Goal: Task Accomplishment & Management: Complete application form

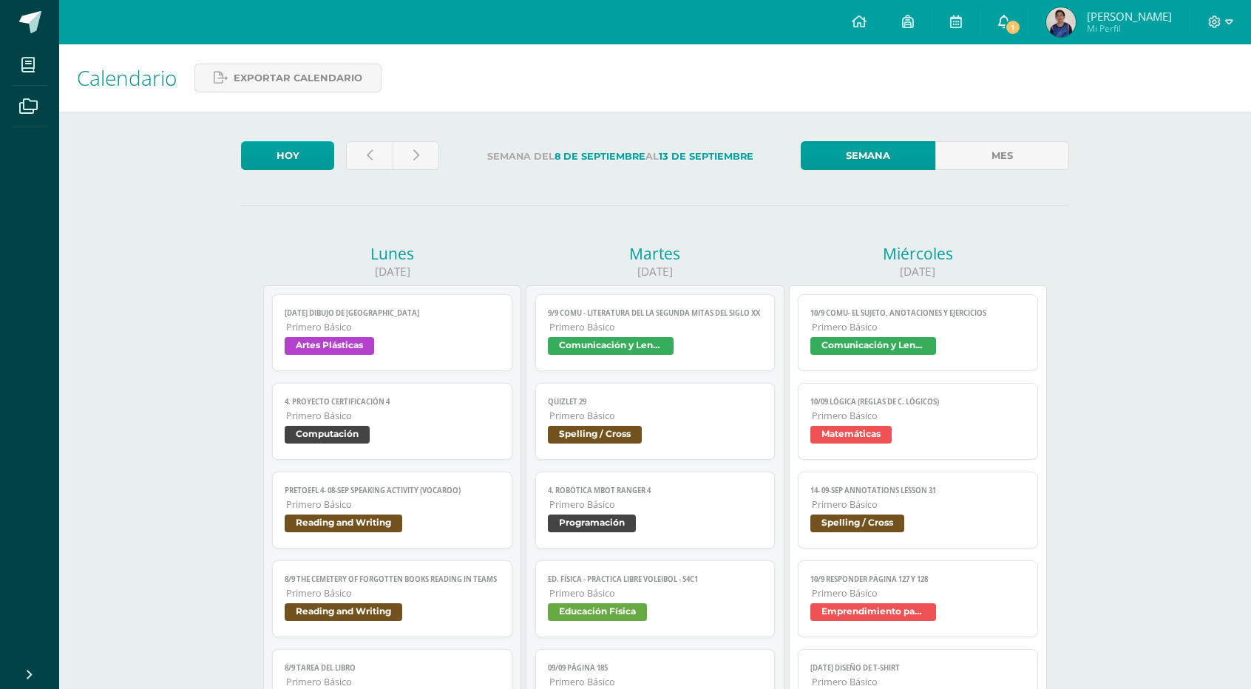
click at [1010, 24] on icon at bounding box center [1004, 21] width 12 height 13
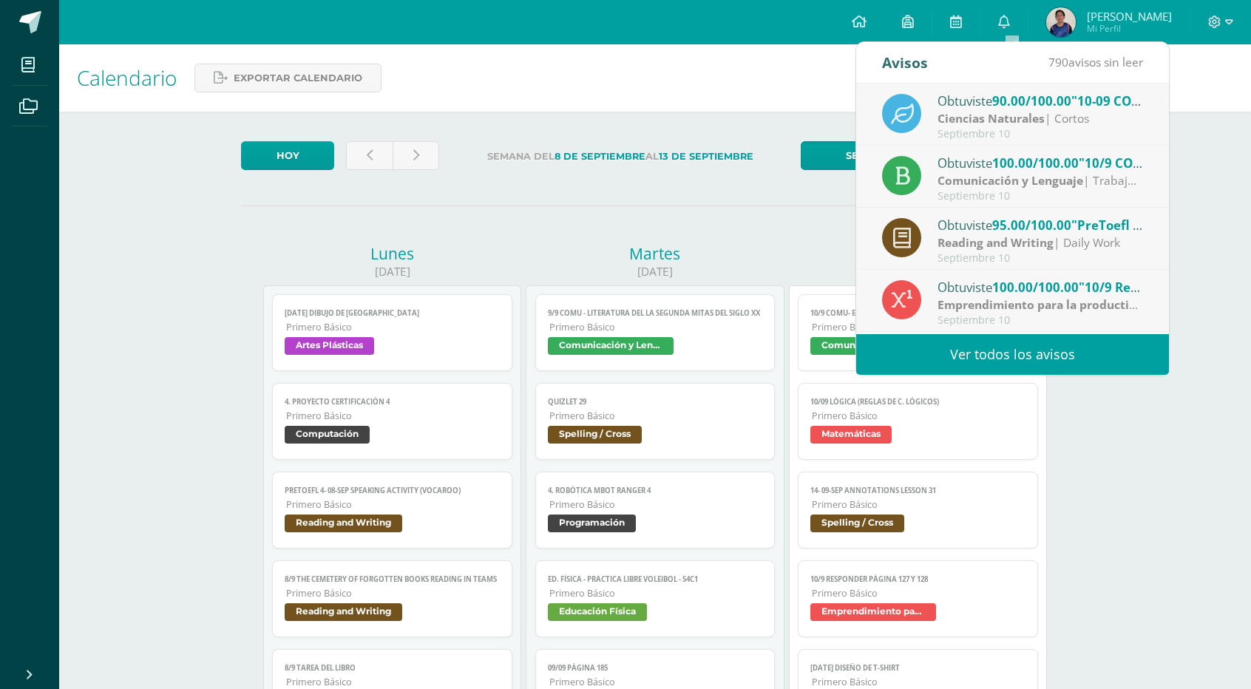
click at [756, 163] on label "Semana del 8 de Septiembre al 13 de Septiembre" at bounding box center [620, 156] width 338 height 30
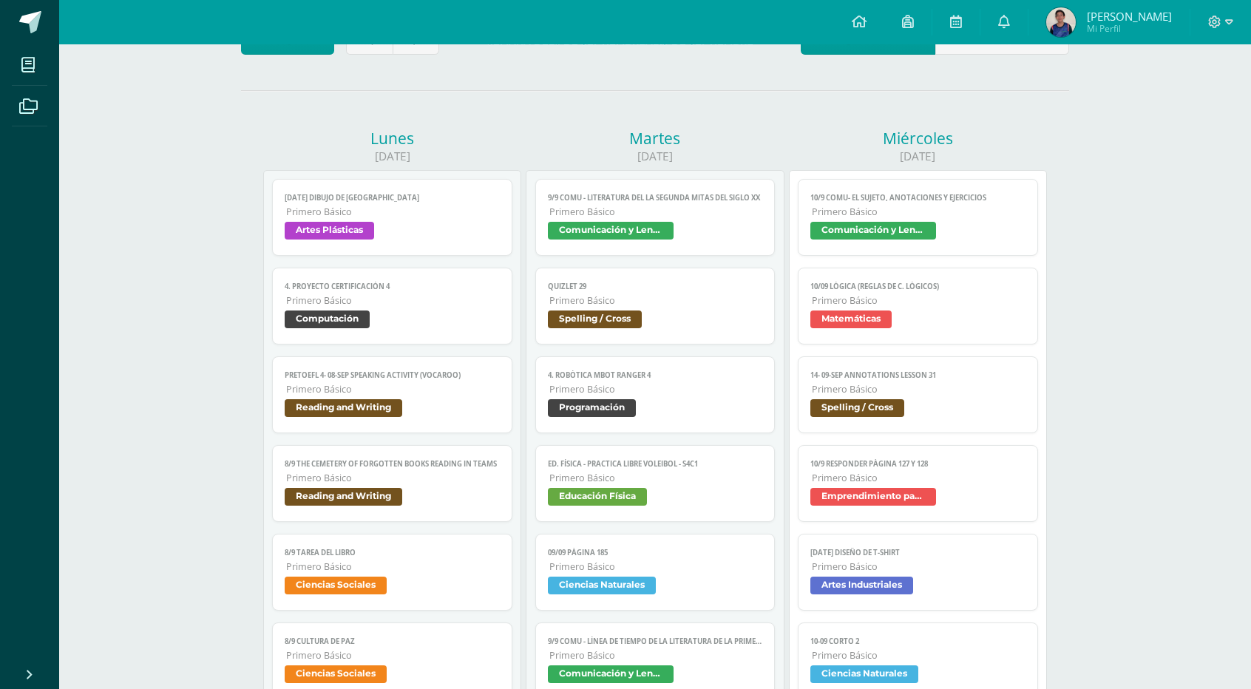
scroll to position [123, 0]
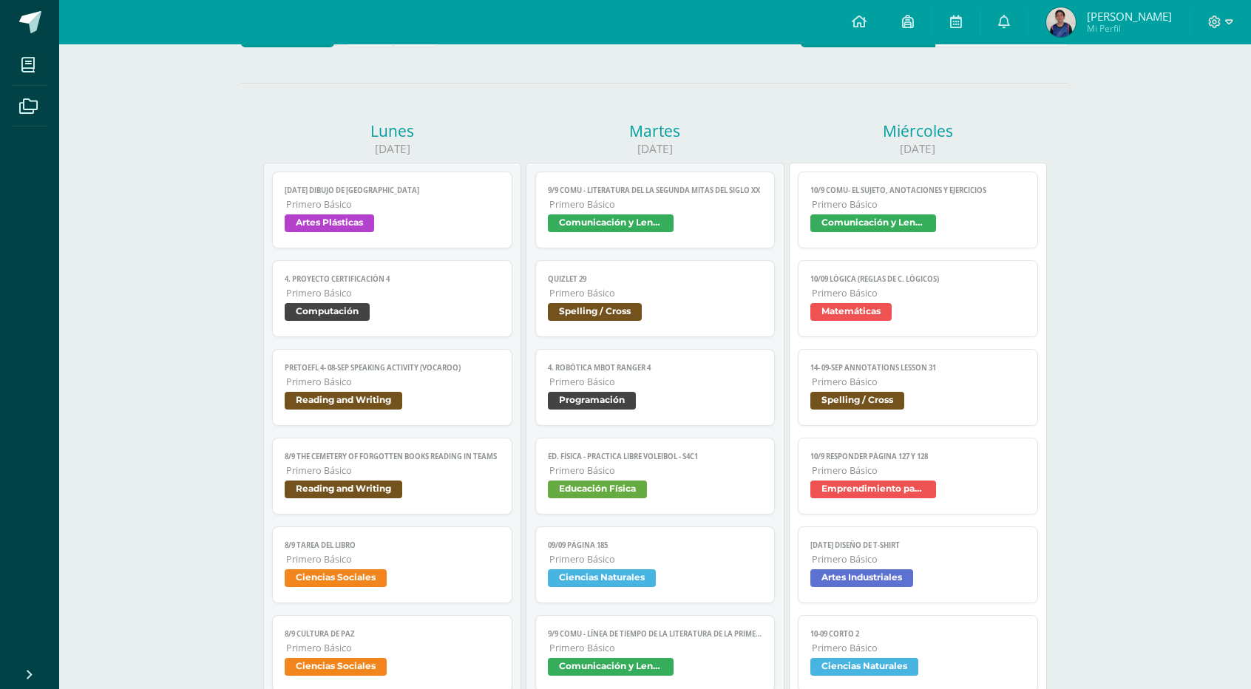
click at [983, 211] on link "10/9 COMU- El sujeto, Anotaciones y ejercicios Primero Básico Comunicación y Le…" at bounding box center [918, 210] width 240 height 77
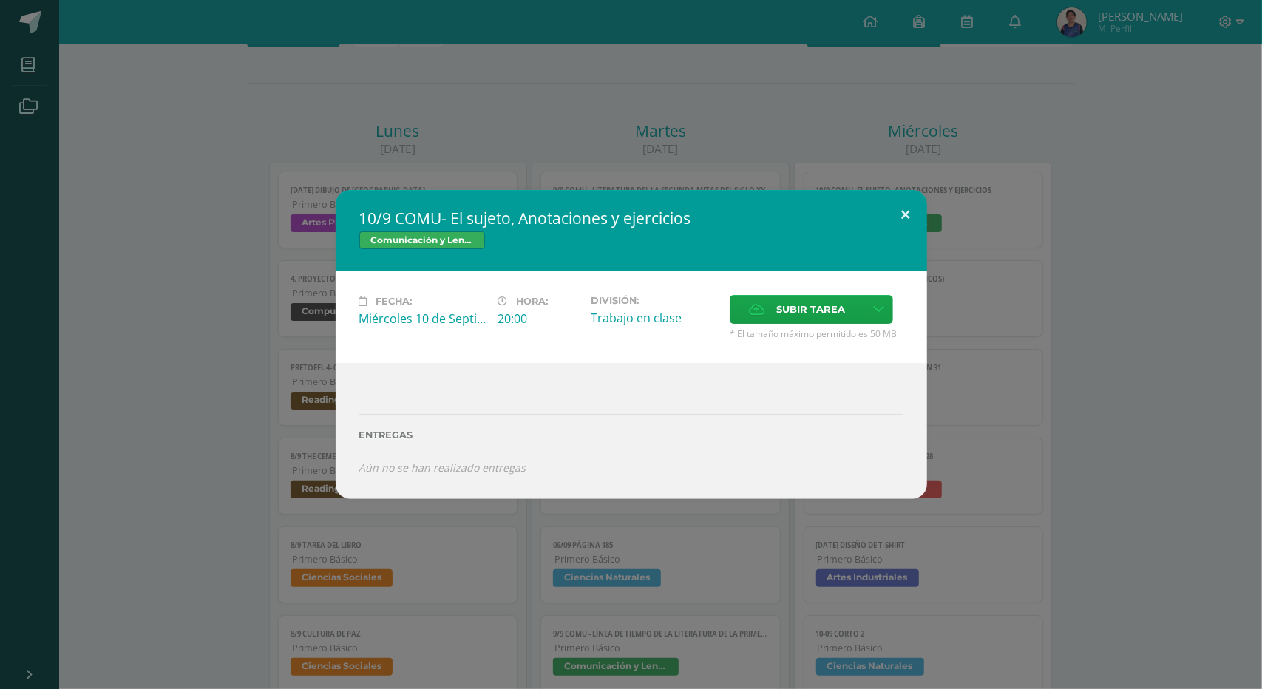
click at [886, 226] on button at bounding box center [906, 215] width 42 height 50
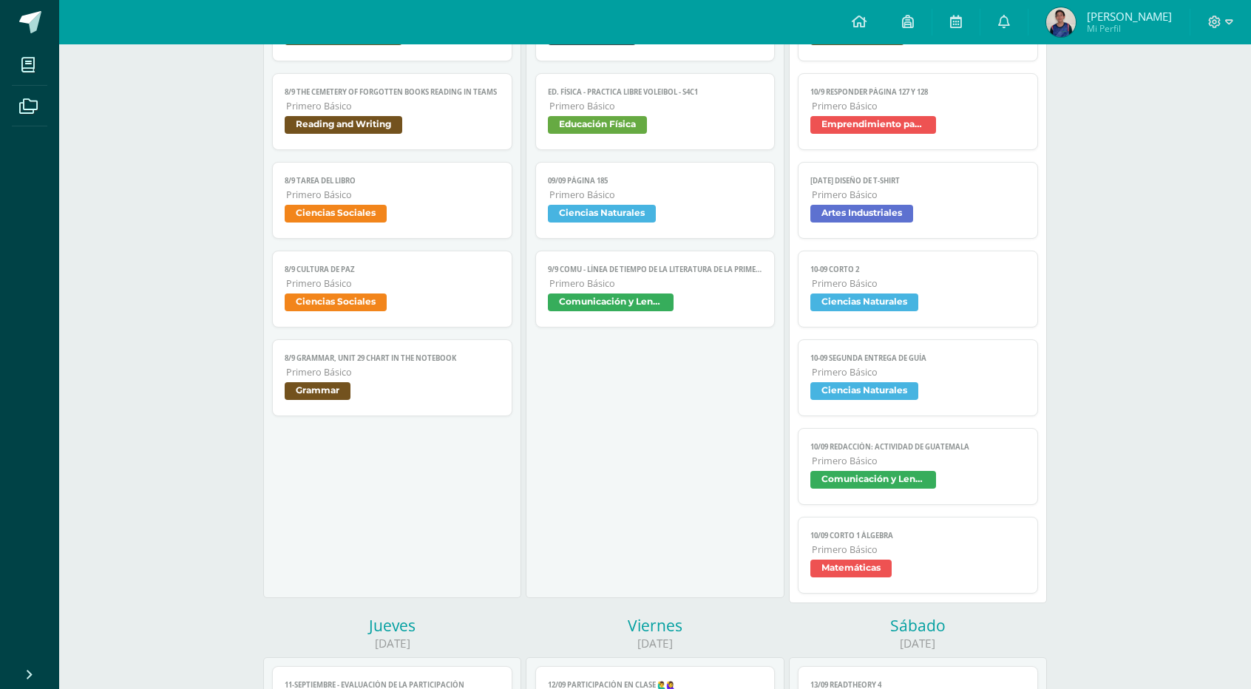
scroll to position [492, 0]
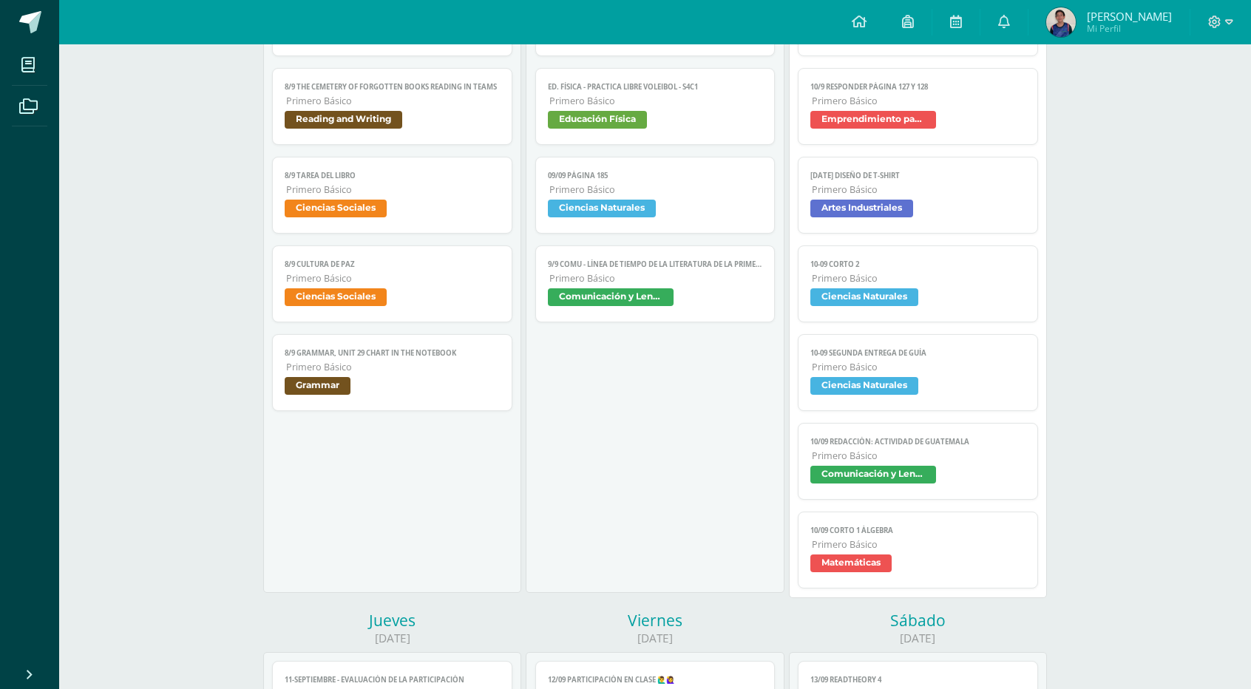
click at [943, 361] on span "Primero Básico" at bounding box center [919, 367] width 214 height 13
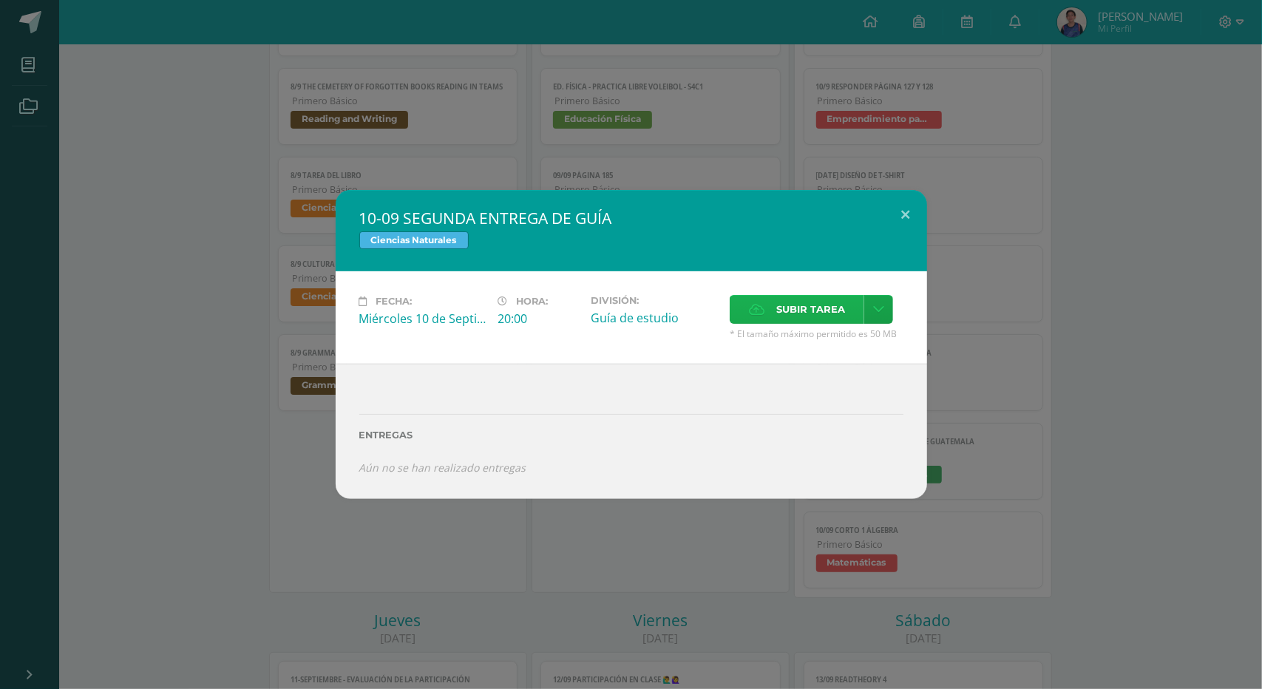
click at [813, 314] on span "Subir tarea" at bounding box center [810, 309] width 69 height 27
click at [0, 0] on input "Subir tarea" at bounding box center [0, 0] width 0 height 0
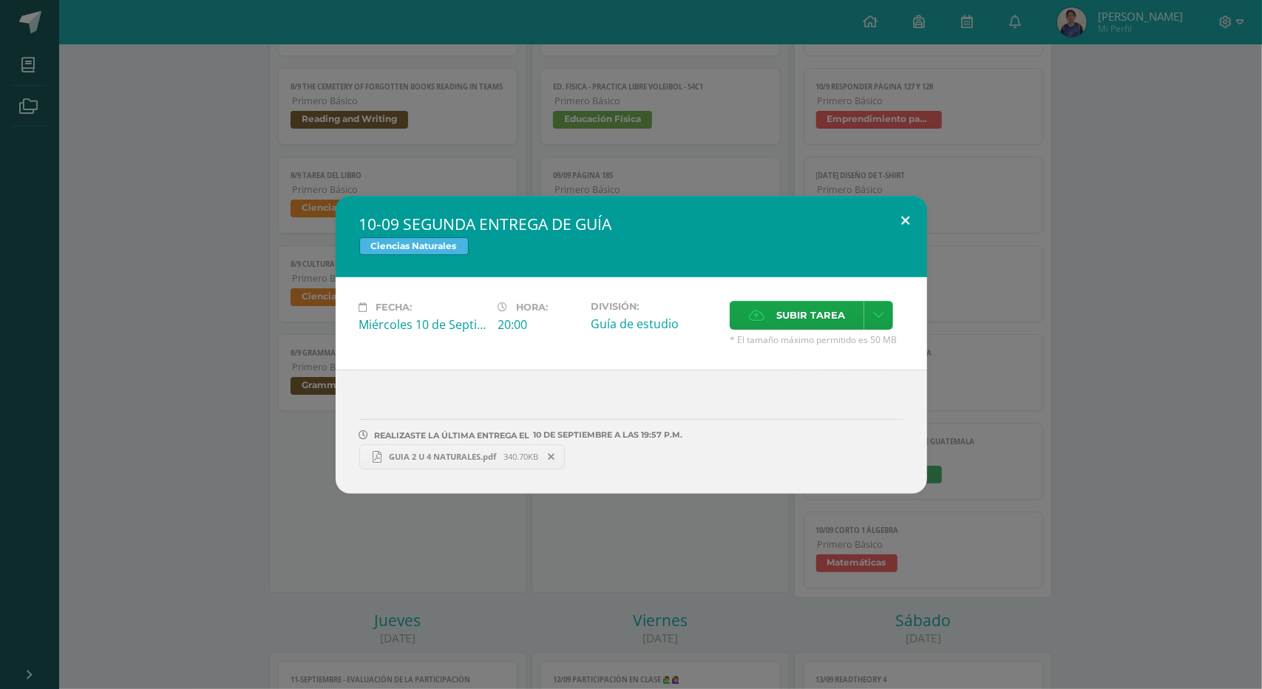
click at [901, 217] on button at bounding box center [906, 221] width 42 height 50
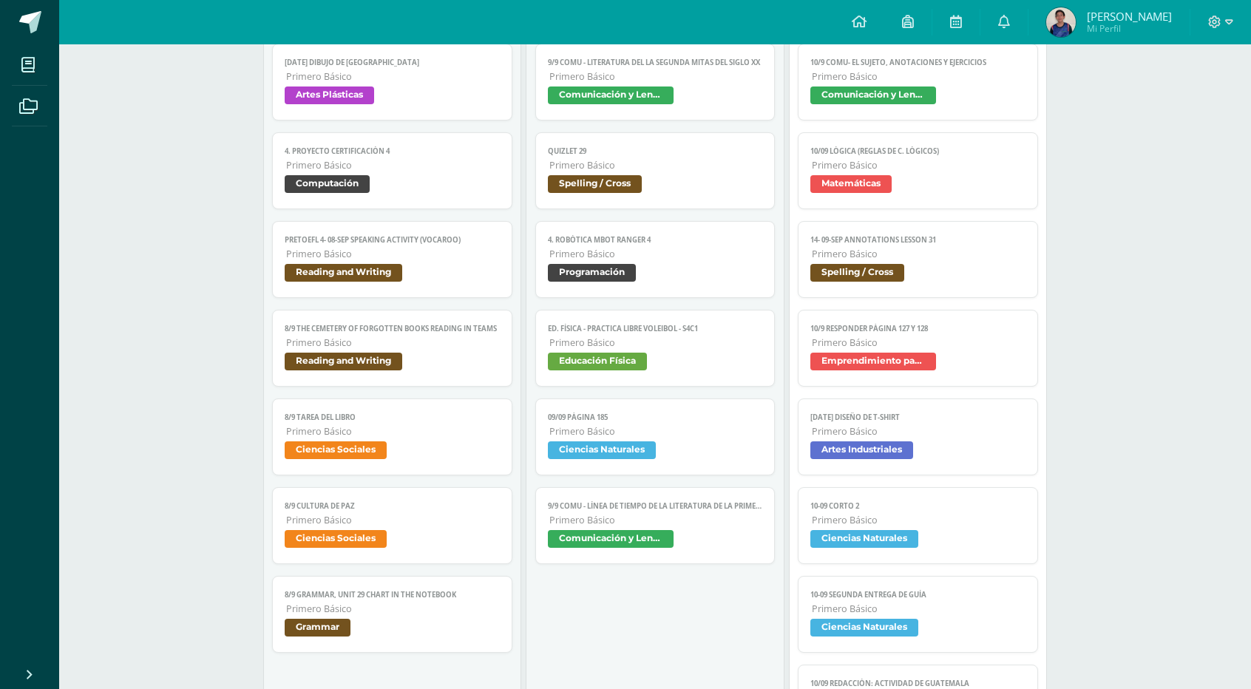
scroll to position [246, 0]
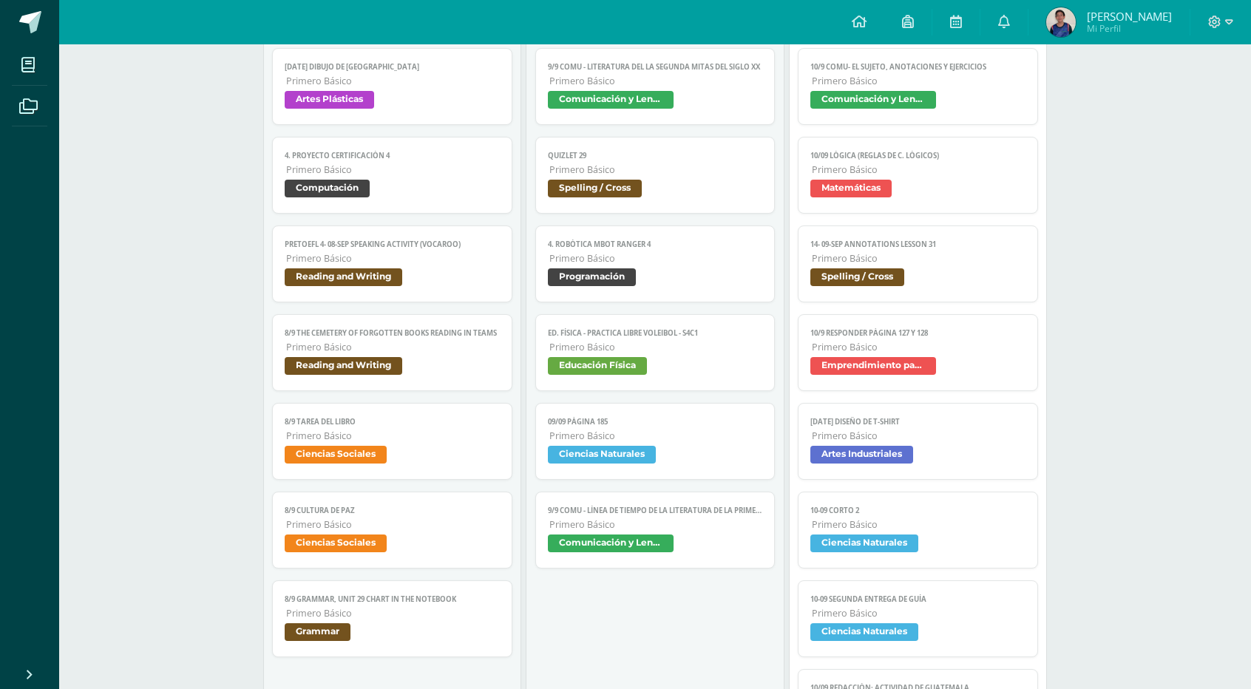
click at [1002, 369] on span "Emprendimiento para la productividad" at bounding box center [917, 367] width 215 height 21
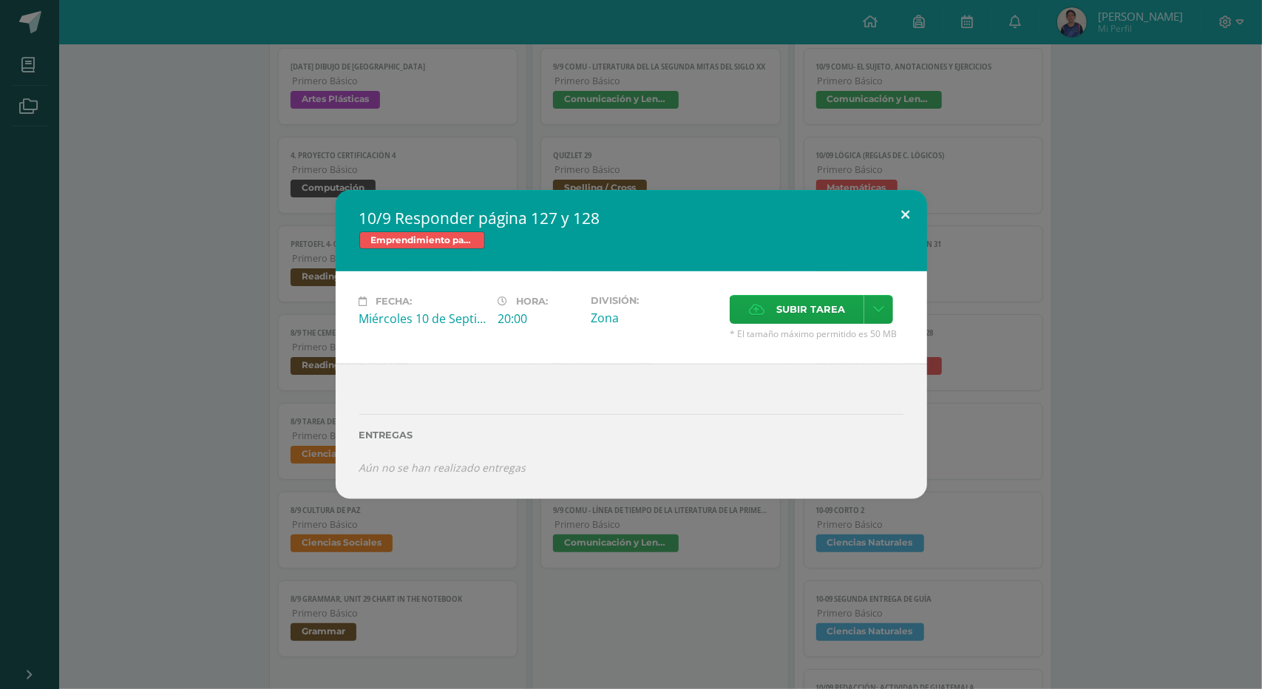
click at [904, 227] on button at bounding box center [906, 215] width 42 height 50
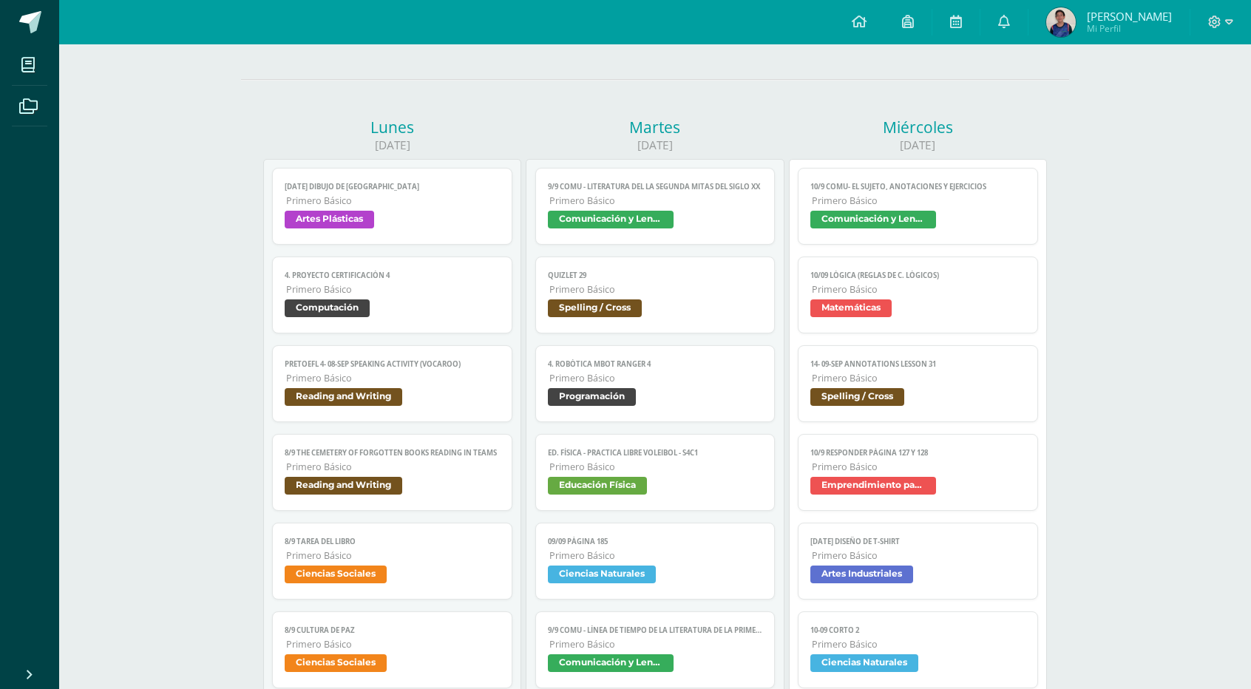
scroll to position [123, 0]
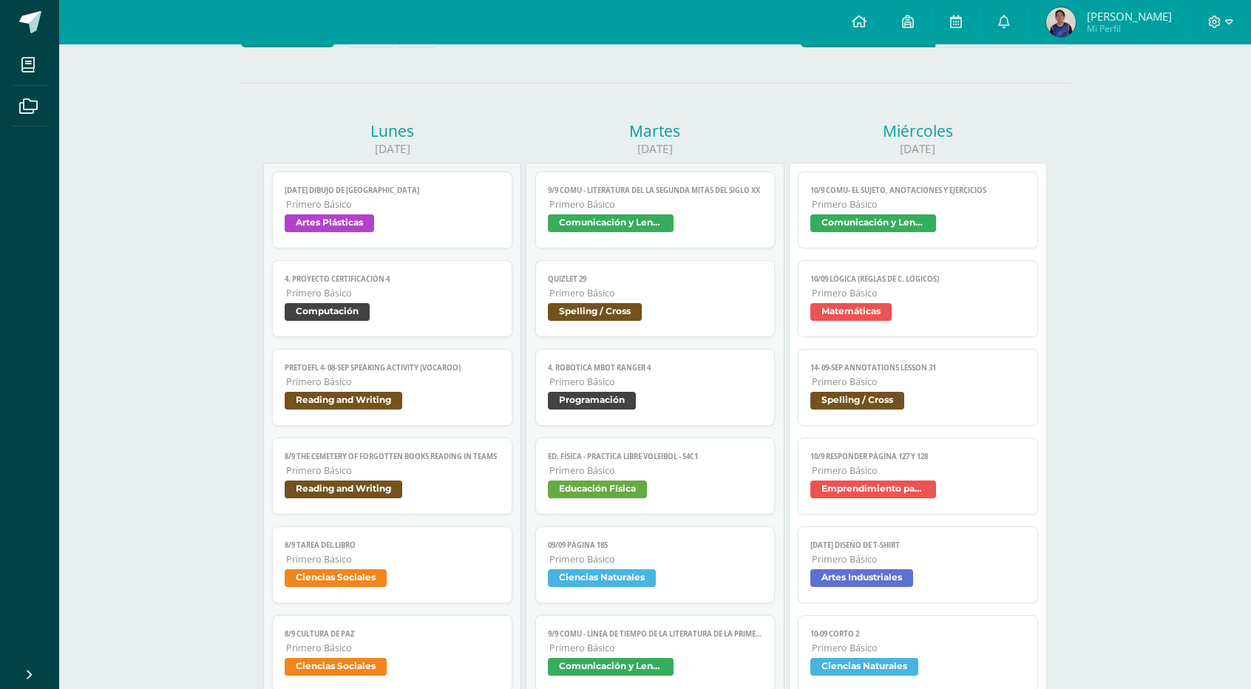
click at [964, 322] on span "Matemáticas" at bounding box center [917, 313] width 215 height 21
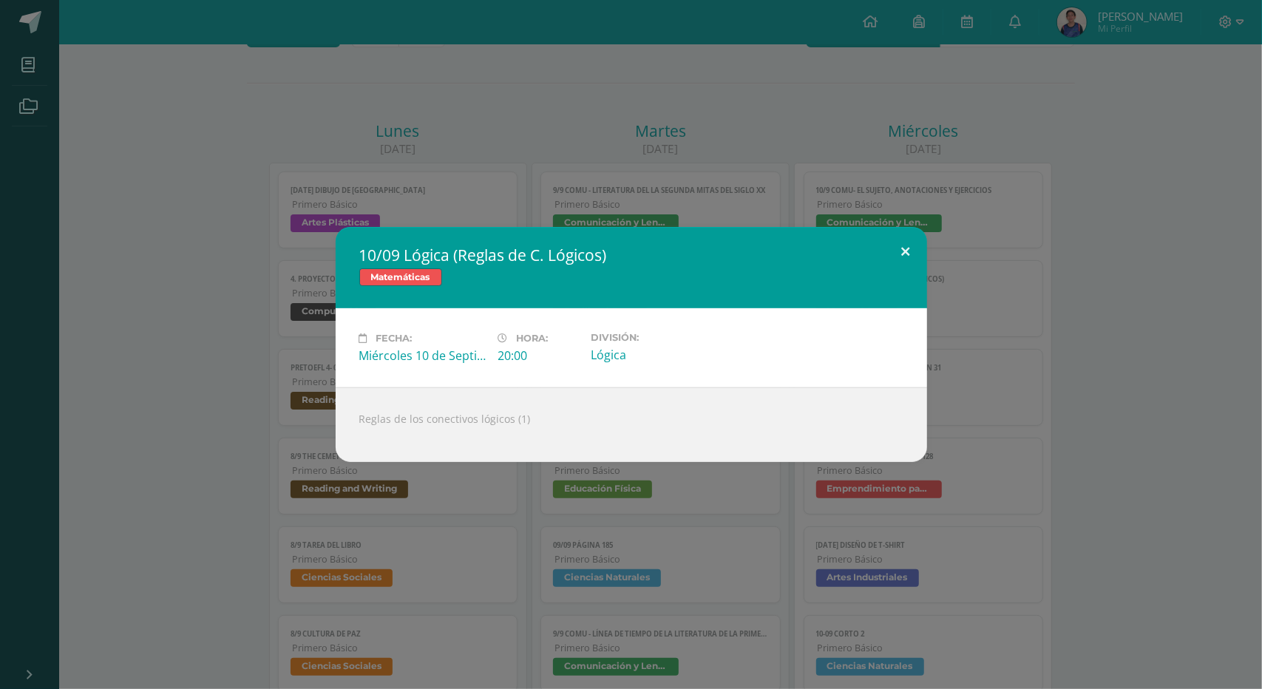
click at [893, 260] on button at bounding box center [906, 252] width 42 height 50
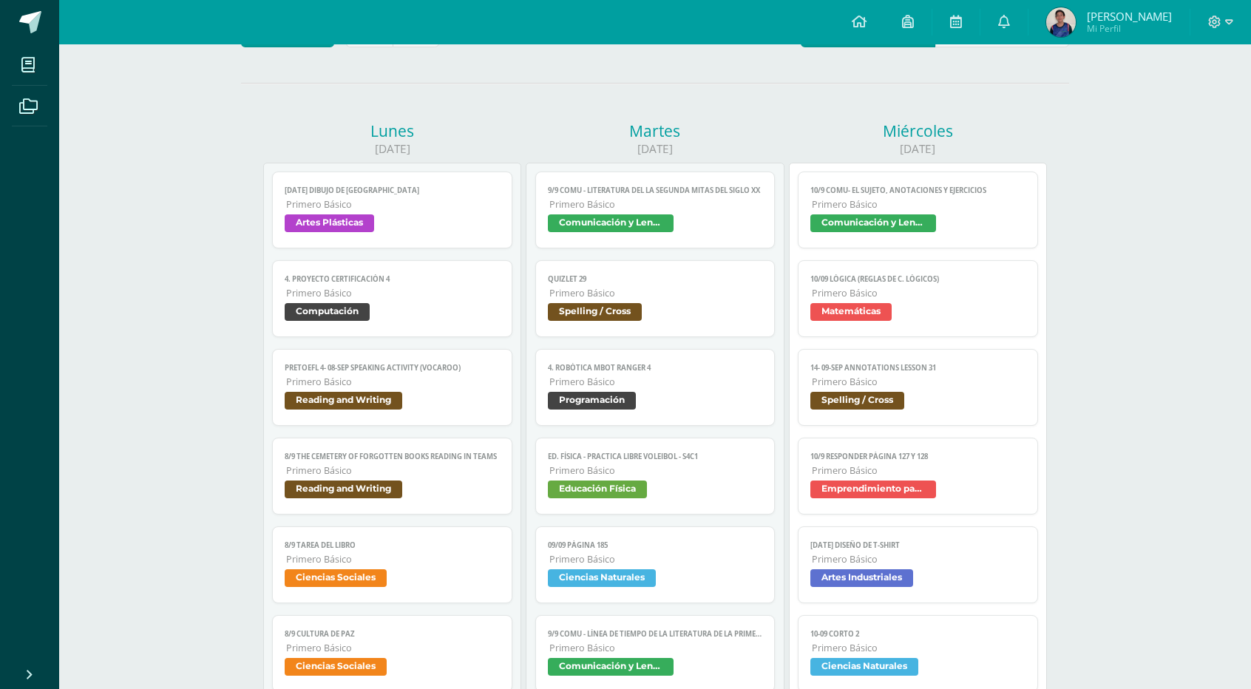
click at [967, 470] on span "Primero Básico" at bounding box center [919, 470] width 214 height 13
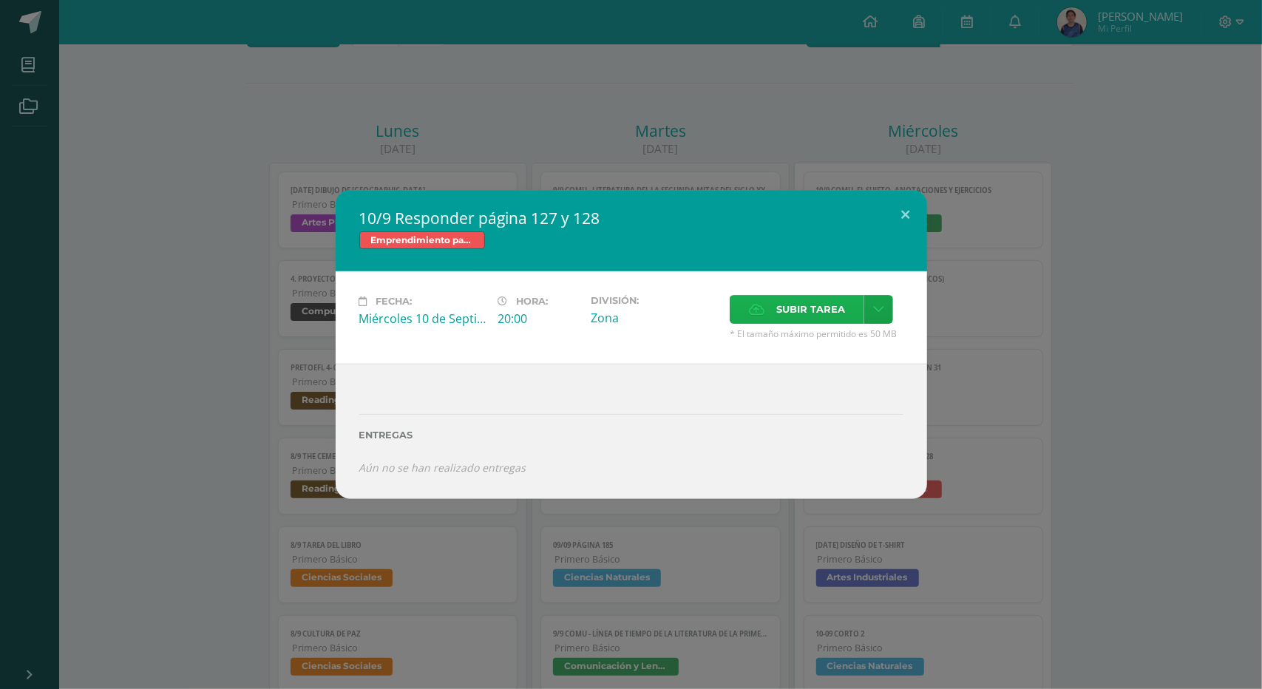
click at [827, 309] on span "Subir tarea" at bounding box center [810, 309] width 69 height 27
click at [0, 0] on input "Subir tarea" at bounding box center [0, 0] width 0 height 0
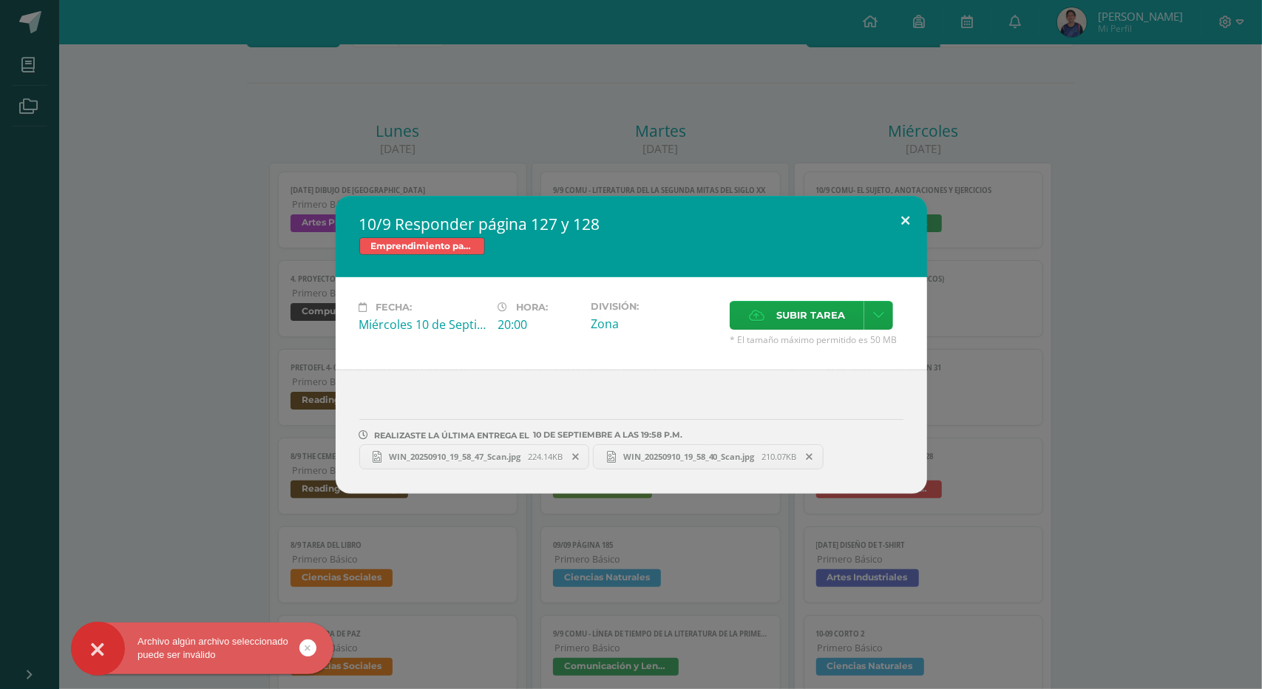
click at [912, 214] on button at bounding box center [906, 221] width 42 height 50
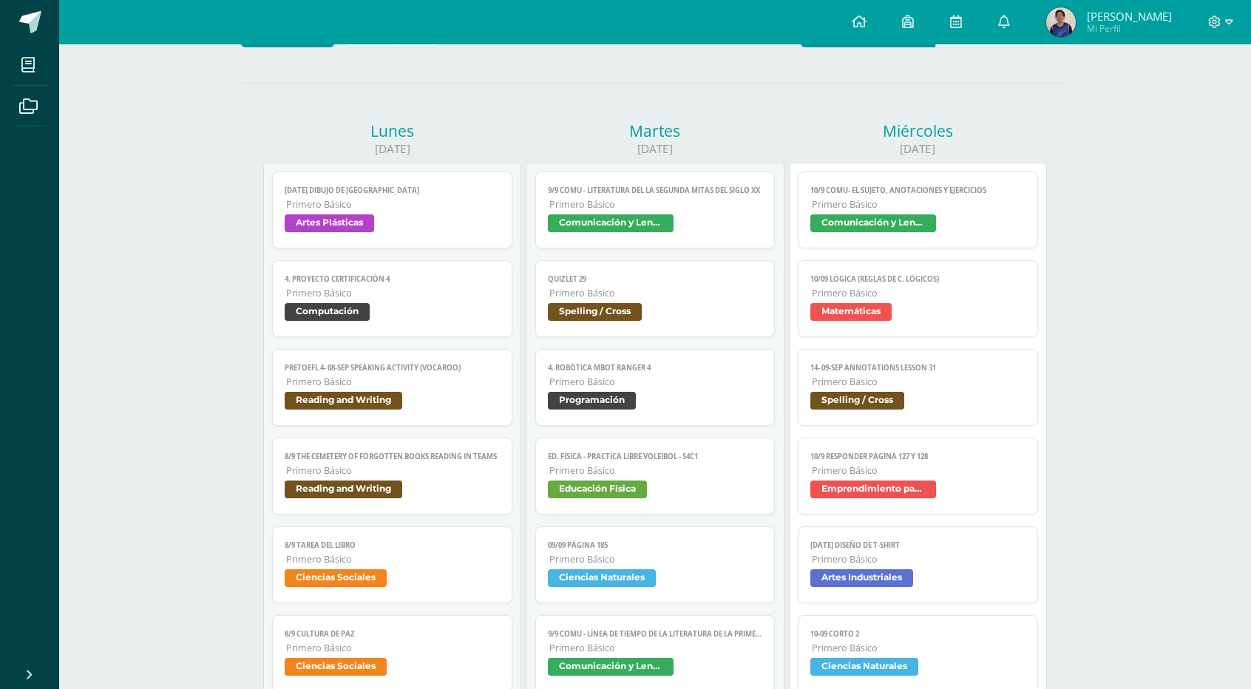
click at [958, 373] on link "14- 09-sep Annotations Lesson 31 Primero Básico Spelling / Cross" at bounding box center [918, 387] width 240 height 77
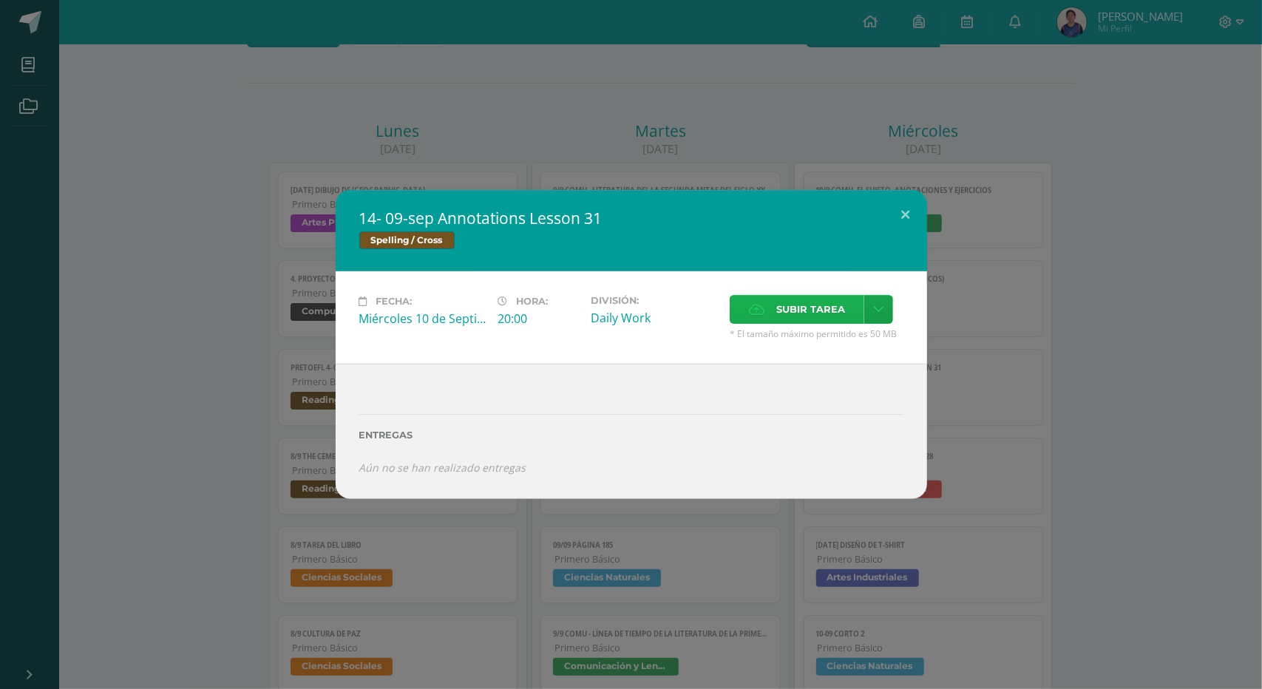
click at [775, 297] on label "Subir tarea" at bounding box center [797, 309] width 135 height 29
click at [0, 0] on input "Subir tarea" at bounding box center [0, 0] width 0 height 0
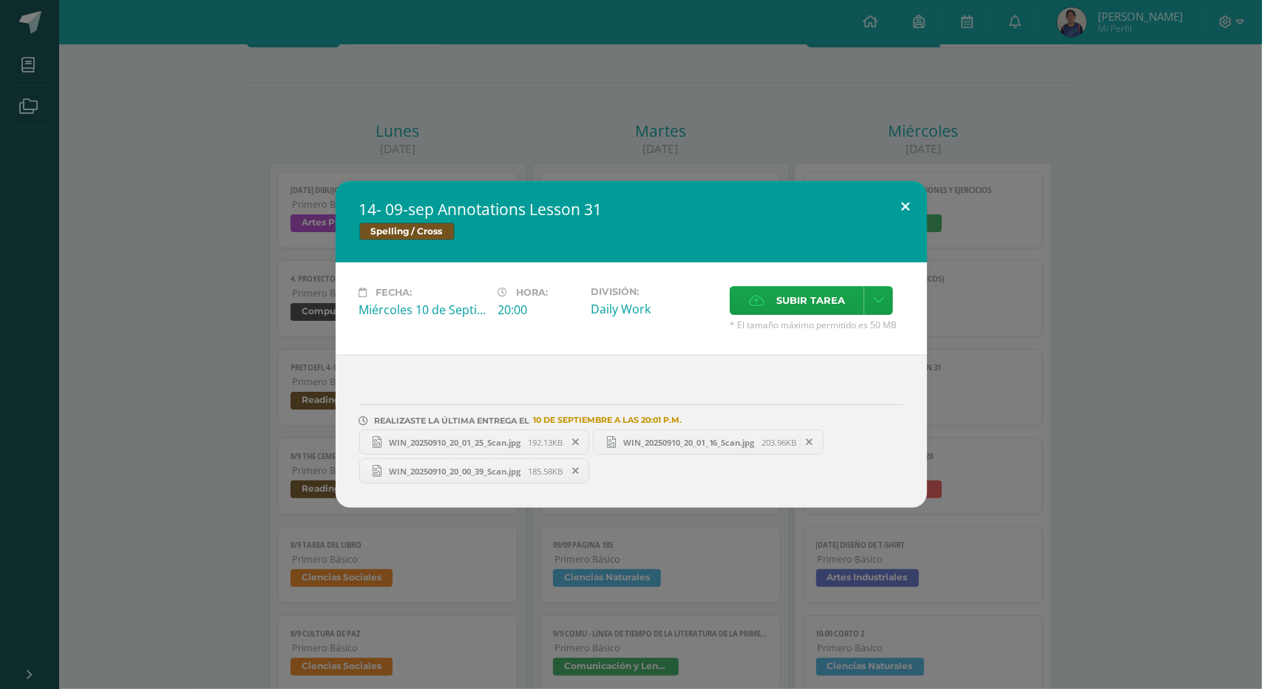
click at [912, 206] on button at bounding box center [906, 206] width 42 height 50
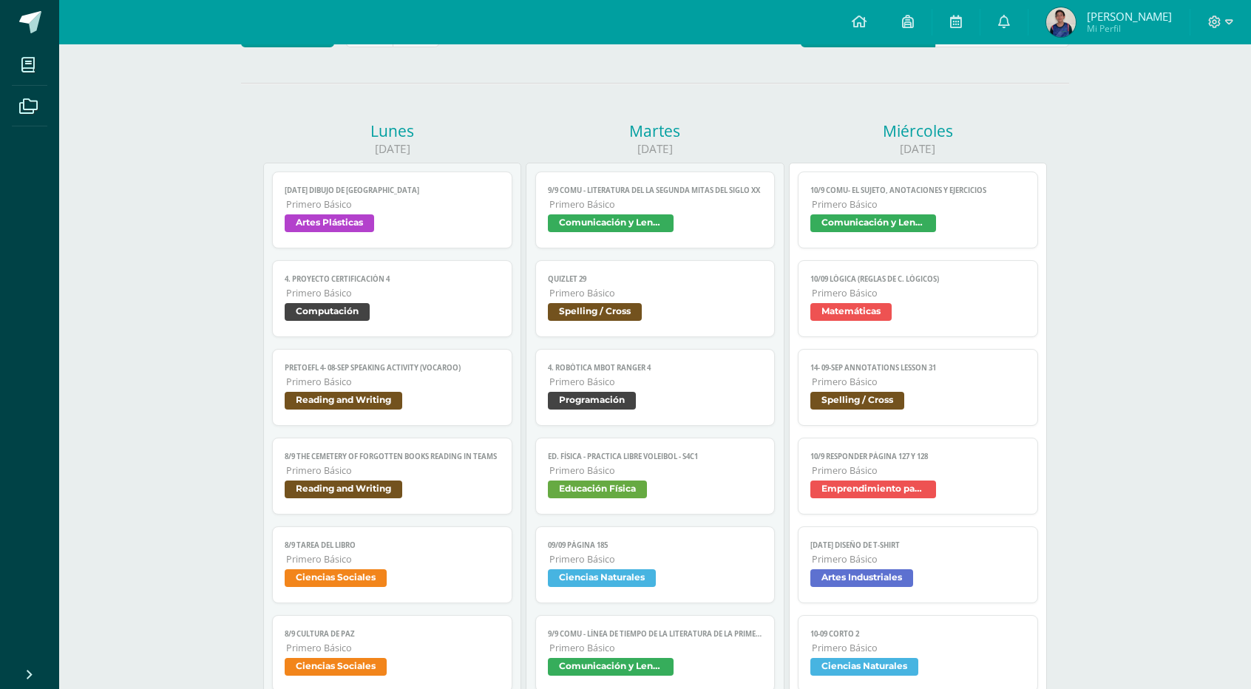
click at [954, 214] on span "Comunicación y Lenguaje" at bounding box center [917, 224] width 215 height 21
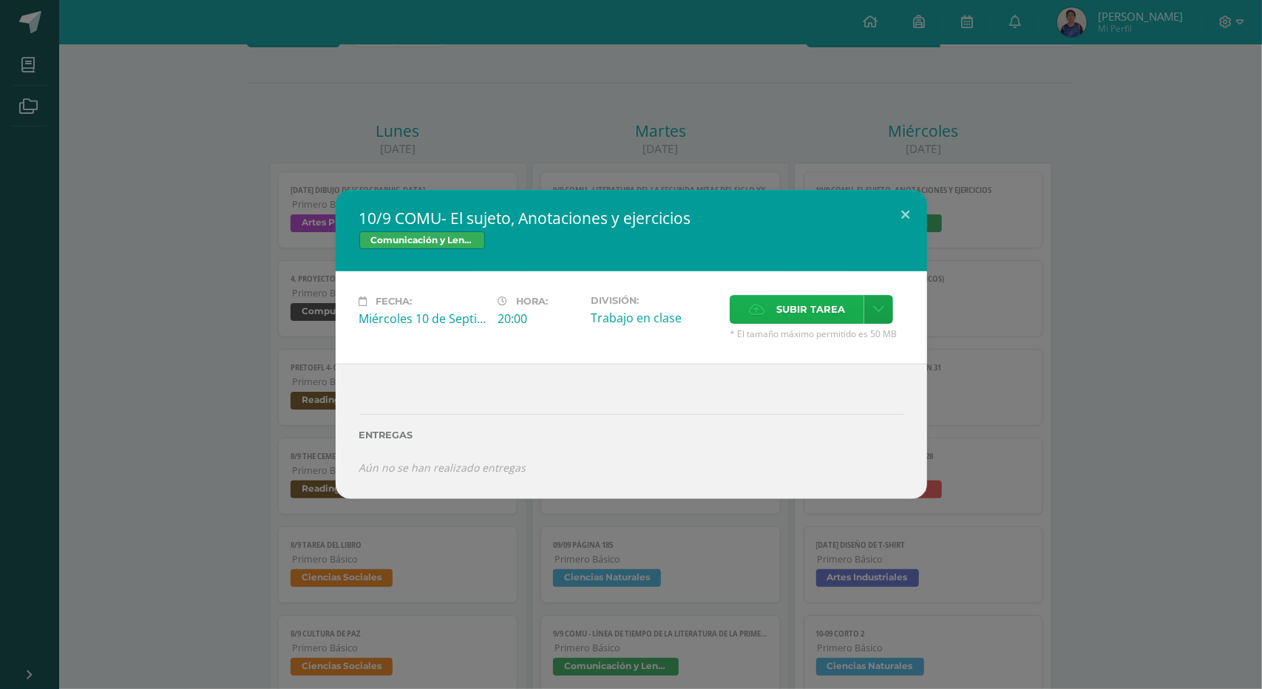
click at [769, 311] on label "Subir tarea" at bounding box center [797, 309] width 135 height 29
click at [0, 0] on input "Subir tarea" at bounding box center [0, 0] width 0 height 0
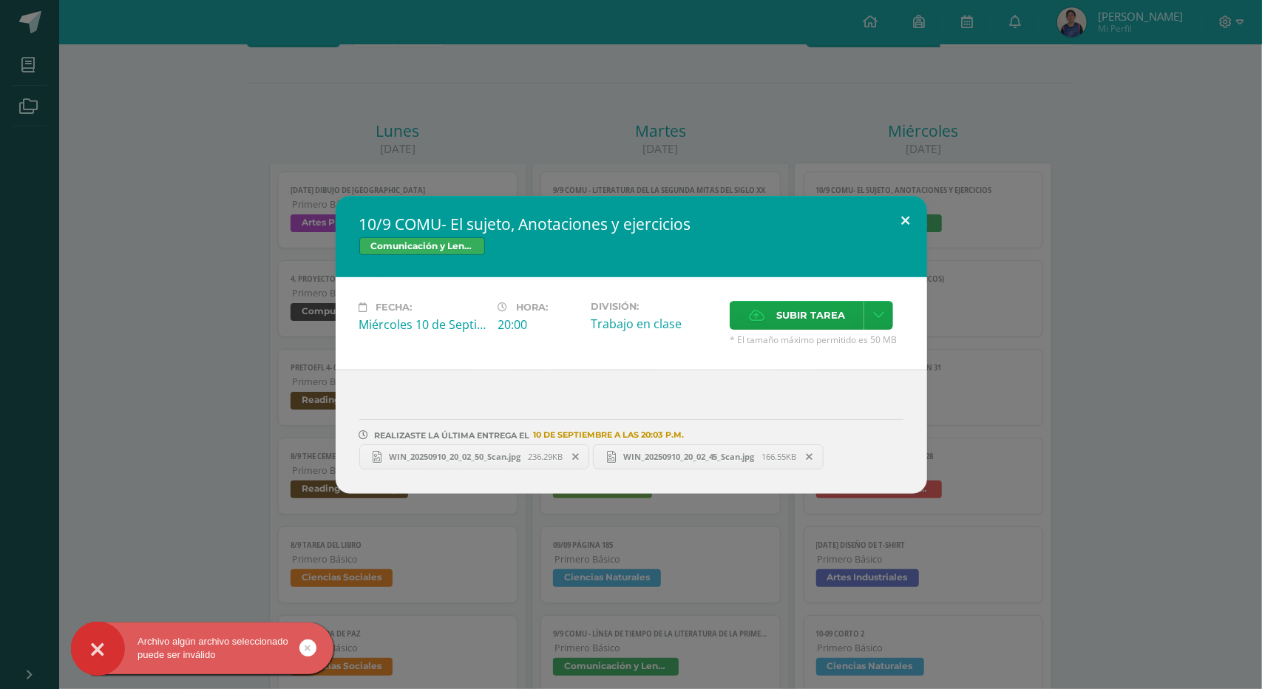
click at [912, 228] on button at bounding box center [906, 221] width 42 height 50
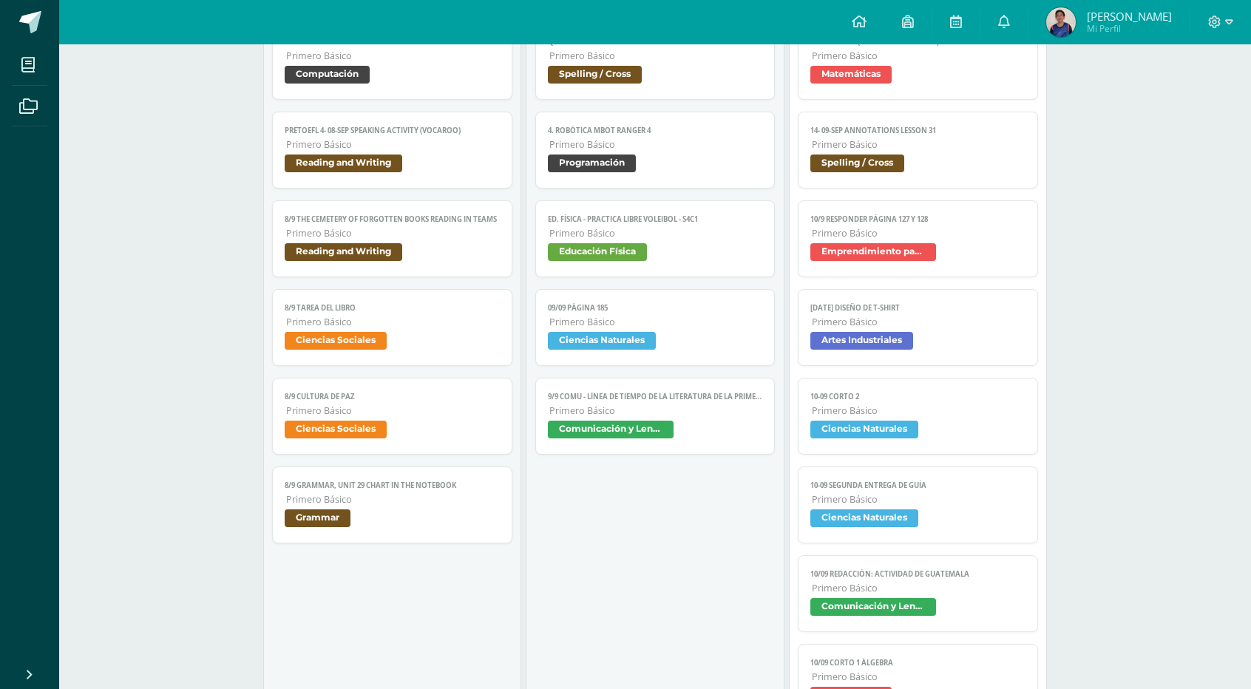
scroll to position [739, 0]
